Goal: Information Seeking & Learning: Learn about a topic

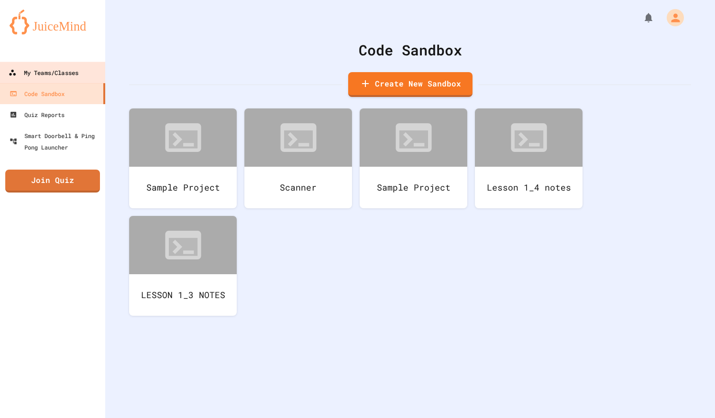
click at [61, 65] on link "My Teams/Classes" at bounding box center [53, 73] width 108 height 22
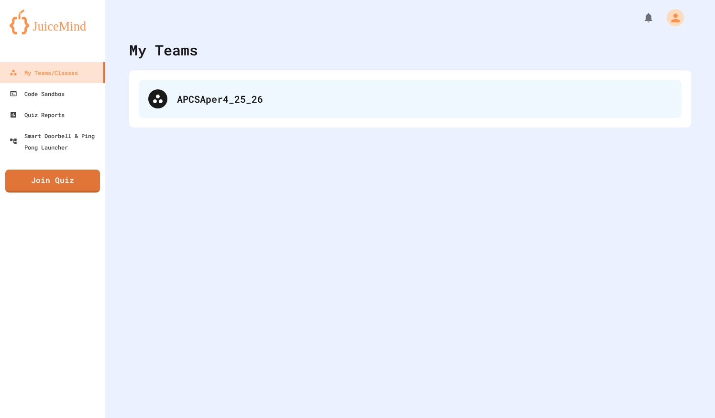
click at [214, 117] on div "APCSAper4_25_26" at bounding box center [410, 99] width 543 height 38
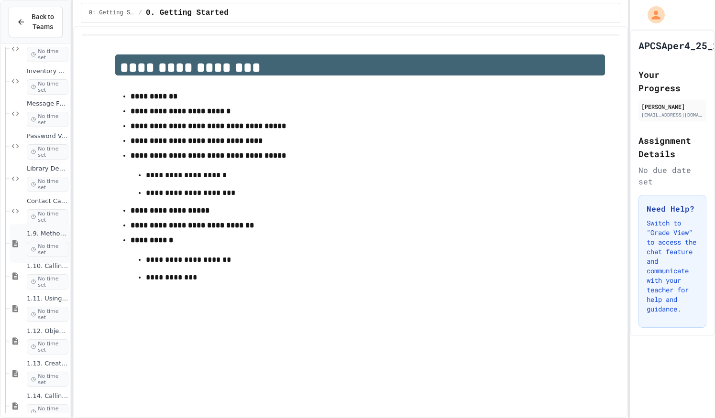
scroll to position [979, 0]
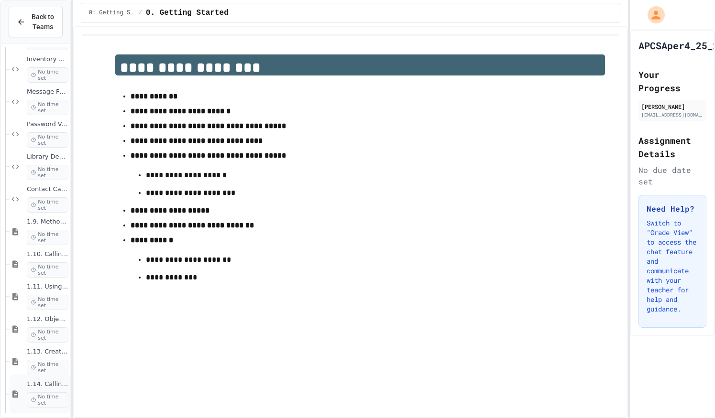
click at [26, 388] on div "1.14. Calling Instance Methods No time set" at bounding box center [40, 394] width 61 height 39
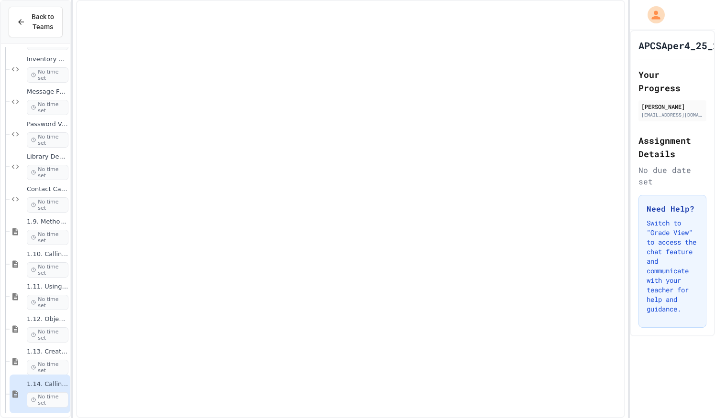
scroll to position [967, 0]
